Goal: Information Seeking & Learning: Learn about a topic

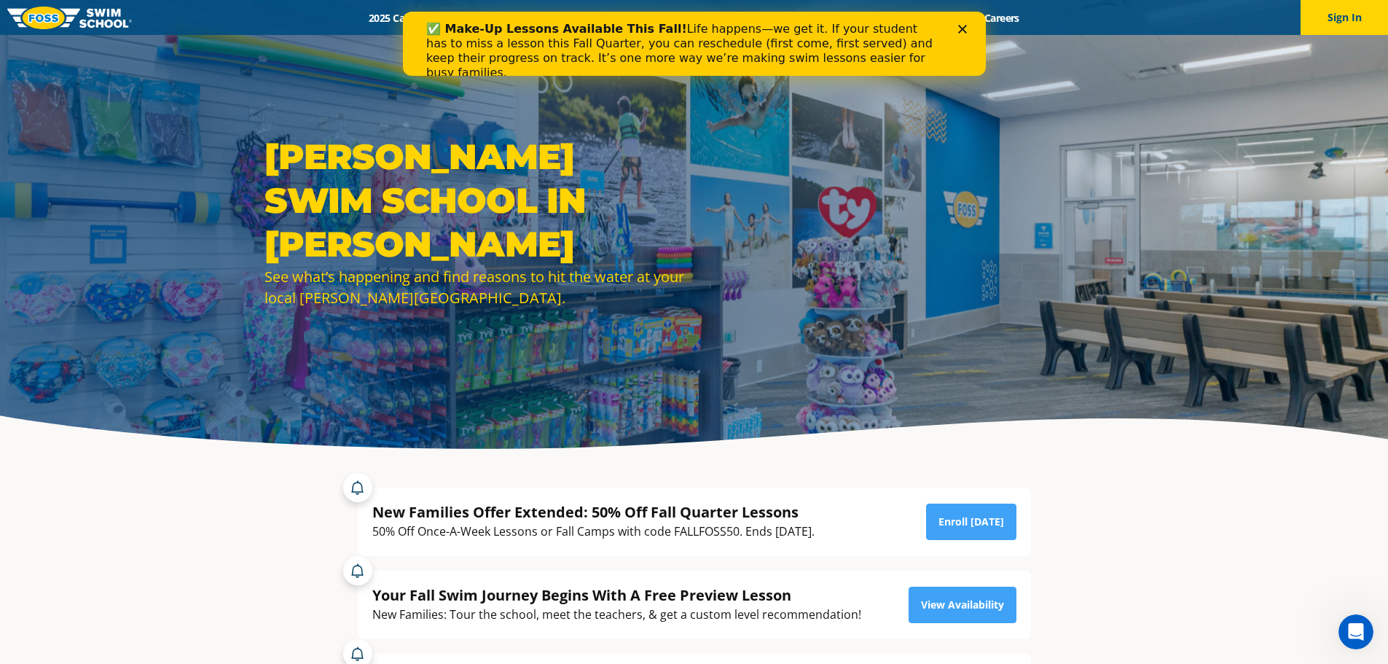
click at [961, 27] on icon "Close" at bounding box center [961, 29] width 9 height 9
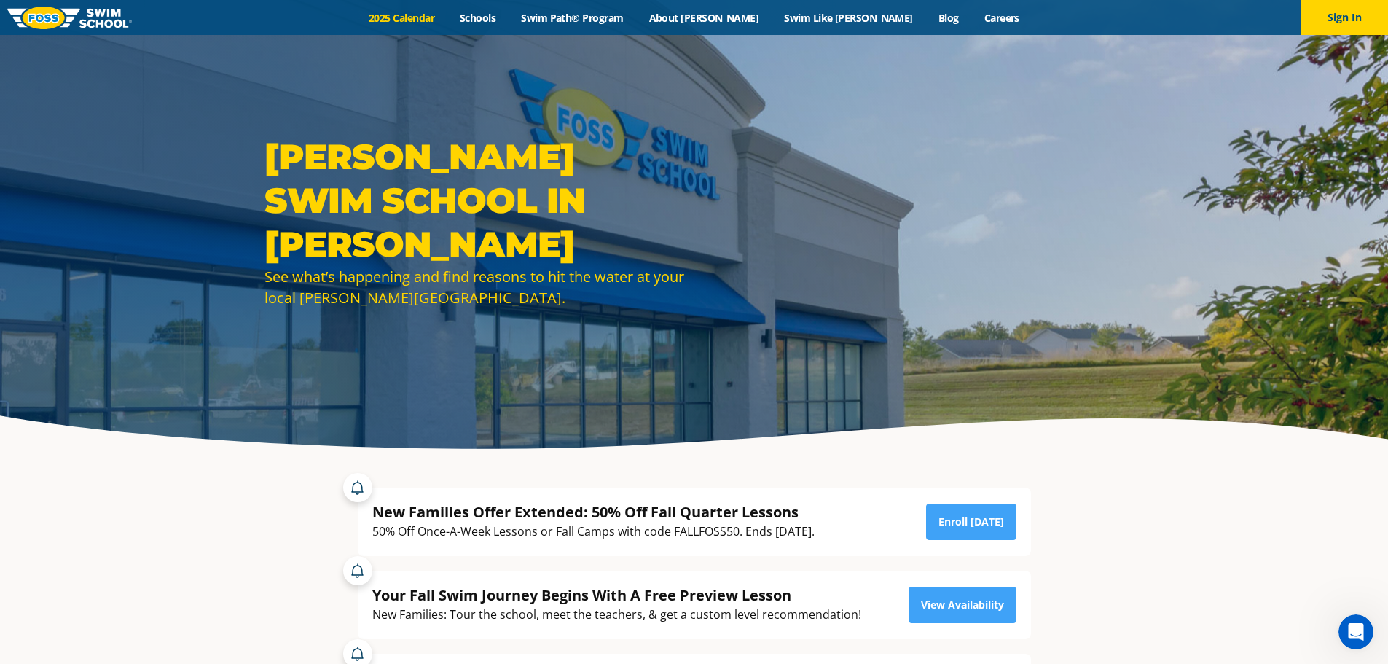
click at [447, 12] on link "2025 Calendar" at bounding box center [401, 18] width 91 height 14
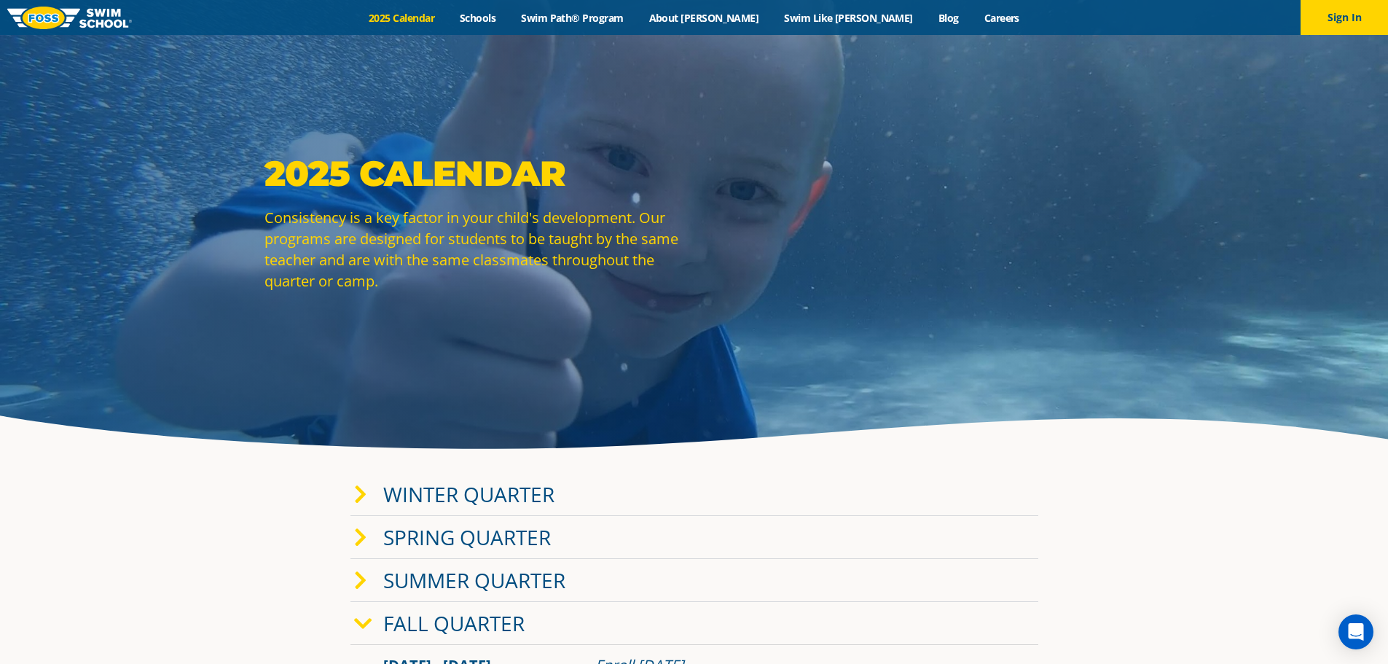
click at [455, 623] on link "Fall Quarter" at bounding box center [453, 623] width 141 height 28
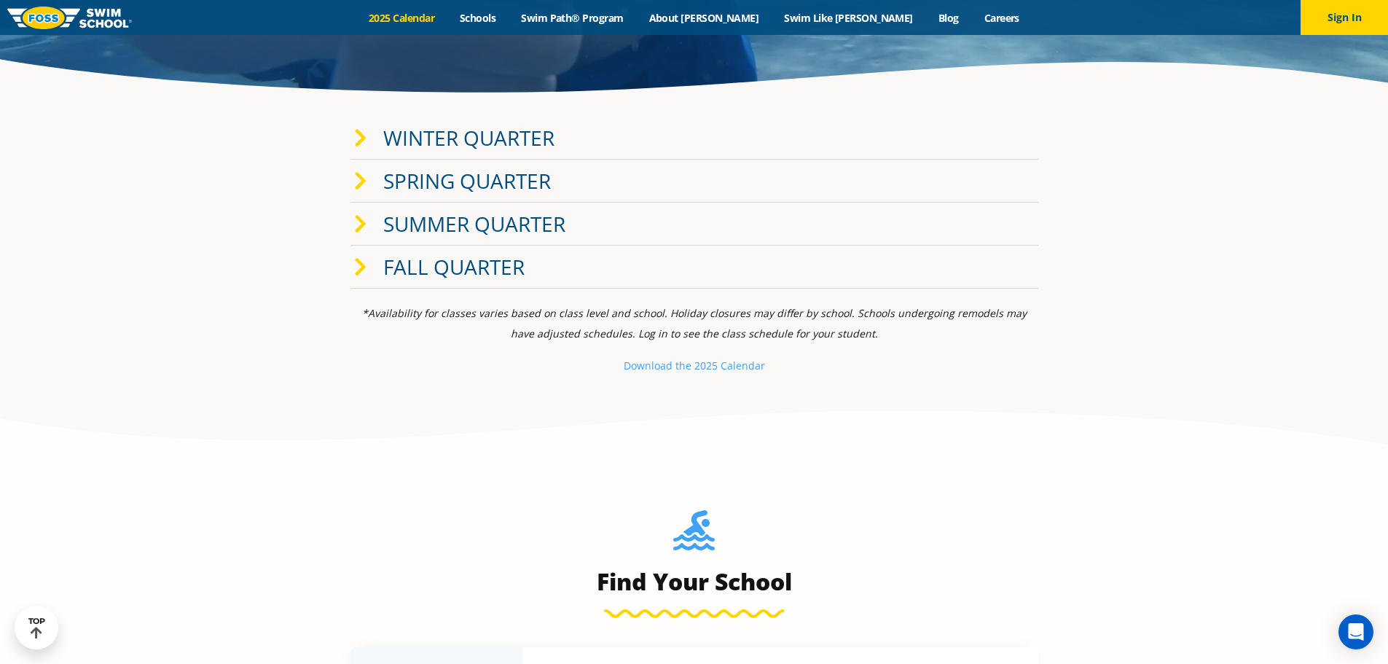
scroll to position [364, 0]
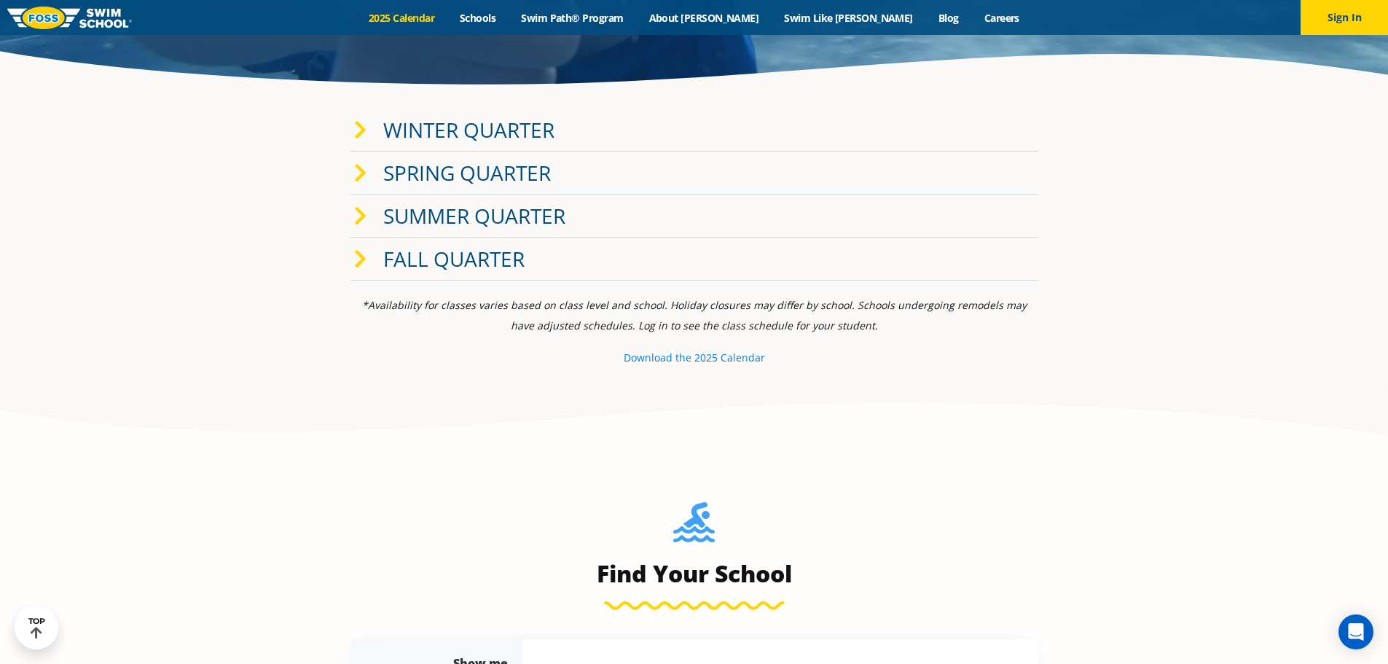
click at [698, 361] on small "e 2025 Calendar" at bounding box center [724, 357] width 79 height 14
